Goal: Transaction & Acquisition: Purchase product/service

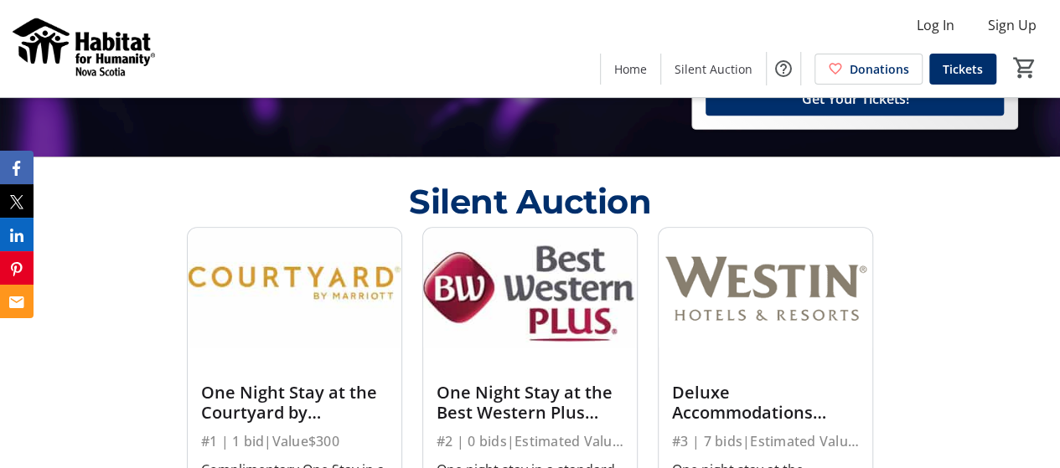
scroll to position [467, 0]
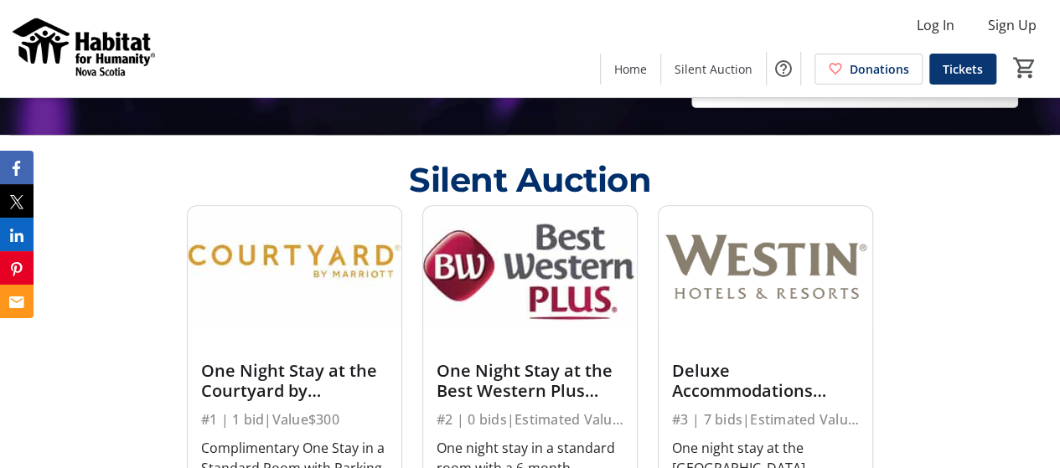
click at [953, 76] on span "Tickets" at bounding box center [962, 69] width 40 height 18
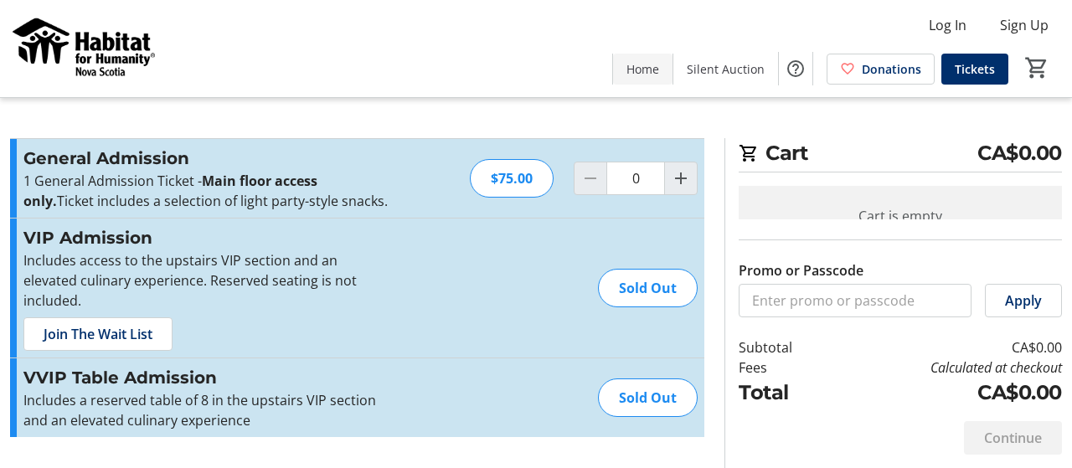
click at [650, 77] on span "Home" at bounding box center [643, 69] width 33 height 18
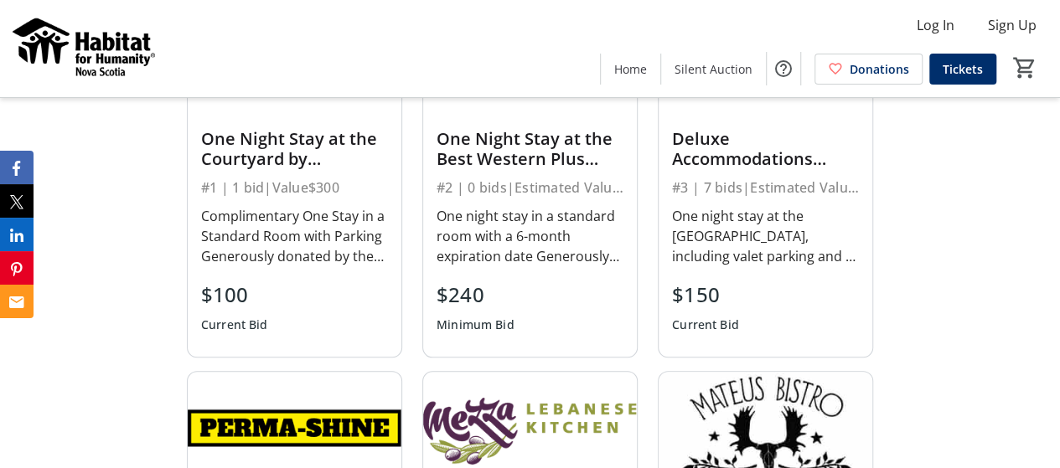
scroll to position [684, 0]
